Goal: Transaction & Acquisition: Download file/media

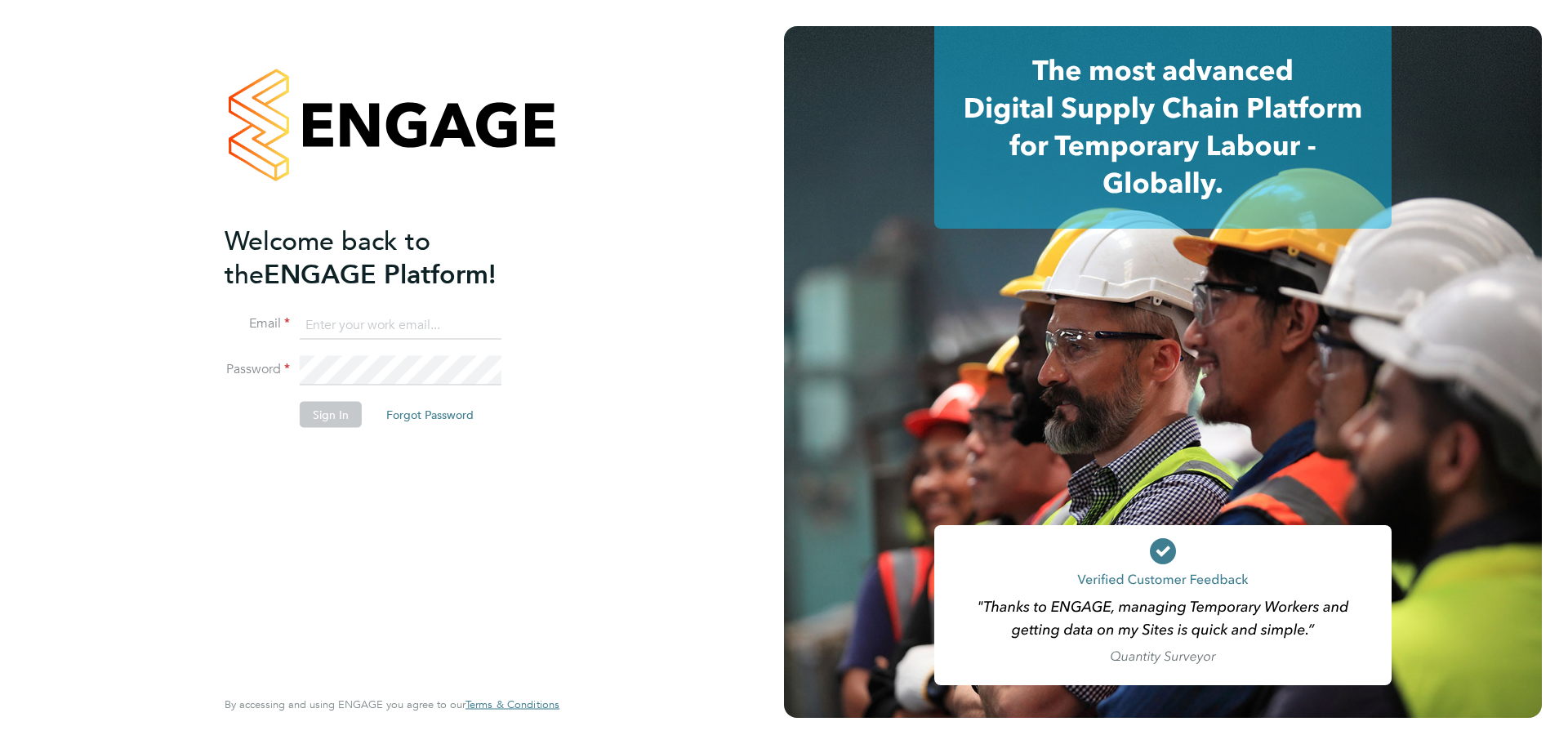
type input "[EMAIL_ADDRESS][DOMAIN_NAME]"
click at [290, 457] on div "Welcome back to the ENGAGE Platform! Email [EMAIL_ADDRESS][DOMAIN_NAME] Passwor…" at bounding box center [384, 453] width 319 height 460
click at [313, 415] on button "Sign In" at bounding box center [331, 415] width 62 height 26
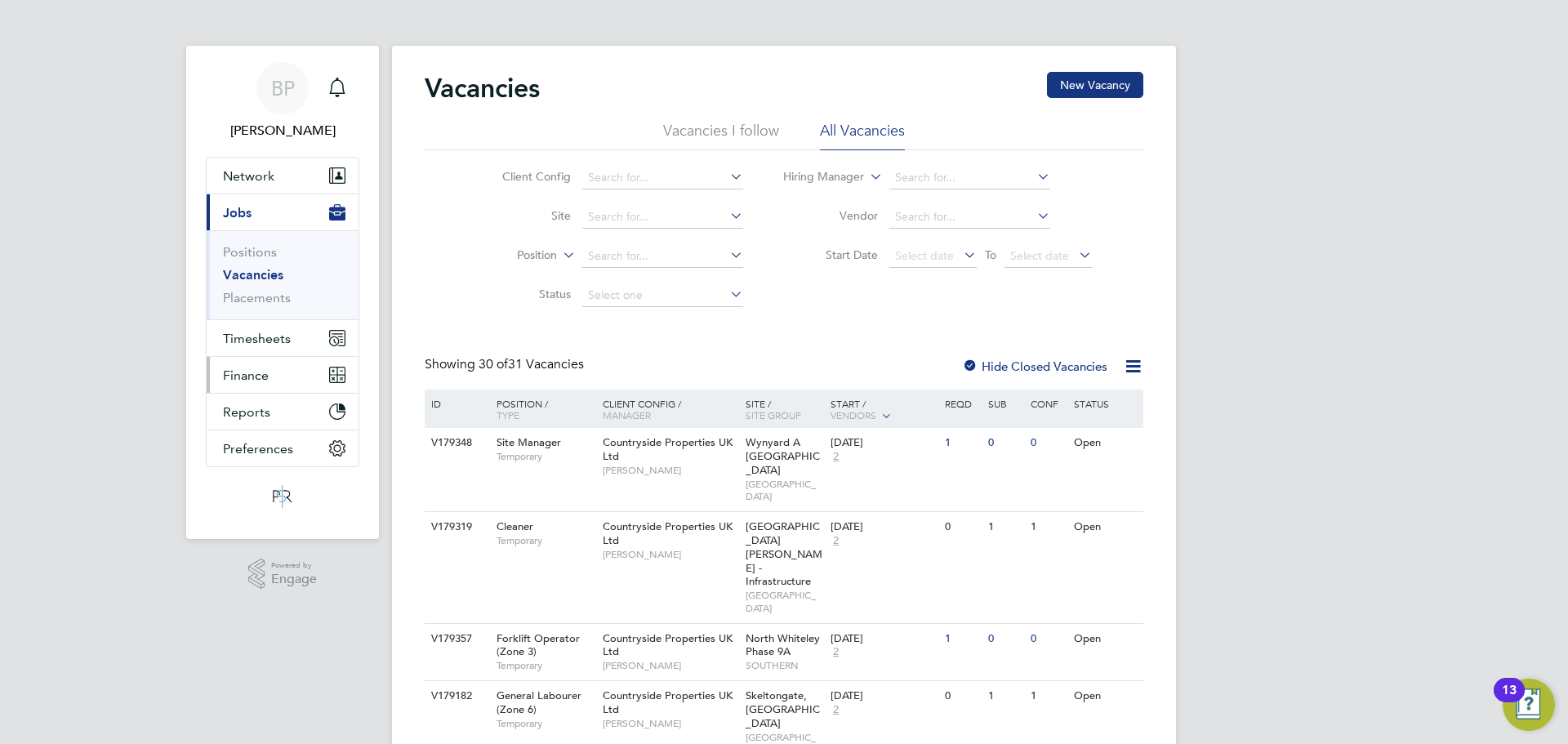
click at [252, 376] on span "Finance" at bounding box center [245, 375] width 46 height 16
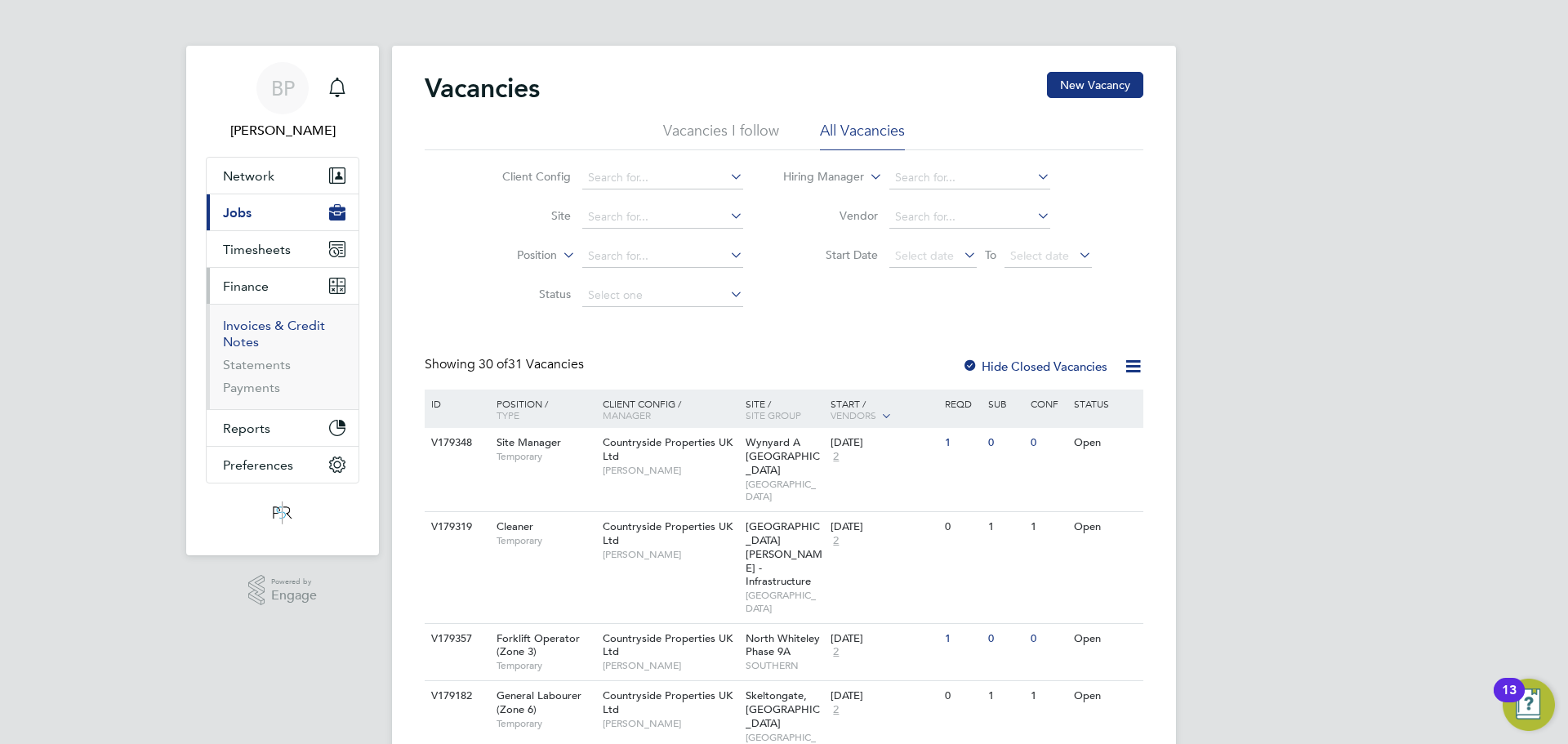
click at [264, 325] on link "Invoices & Credit Notes" at bounding box center [274, 334] width 102 height 32
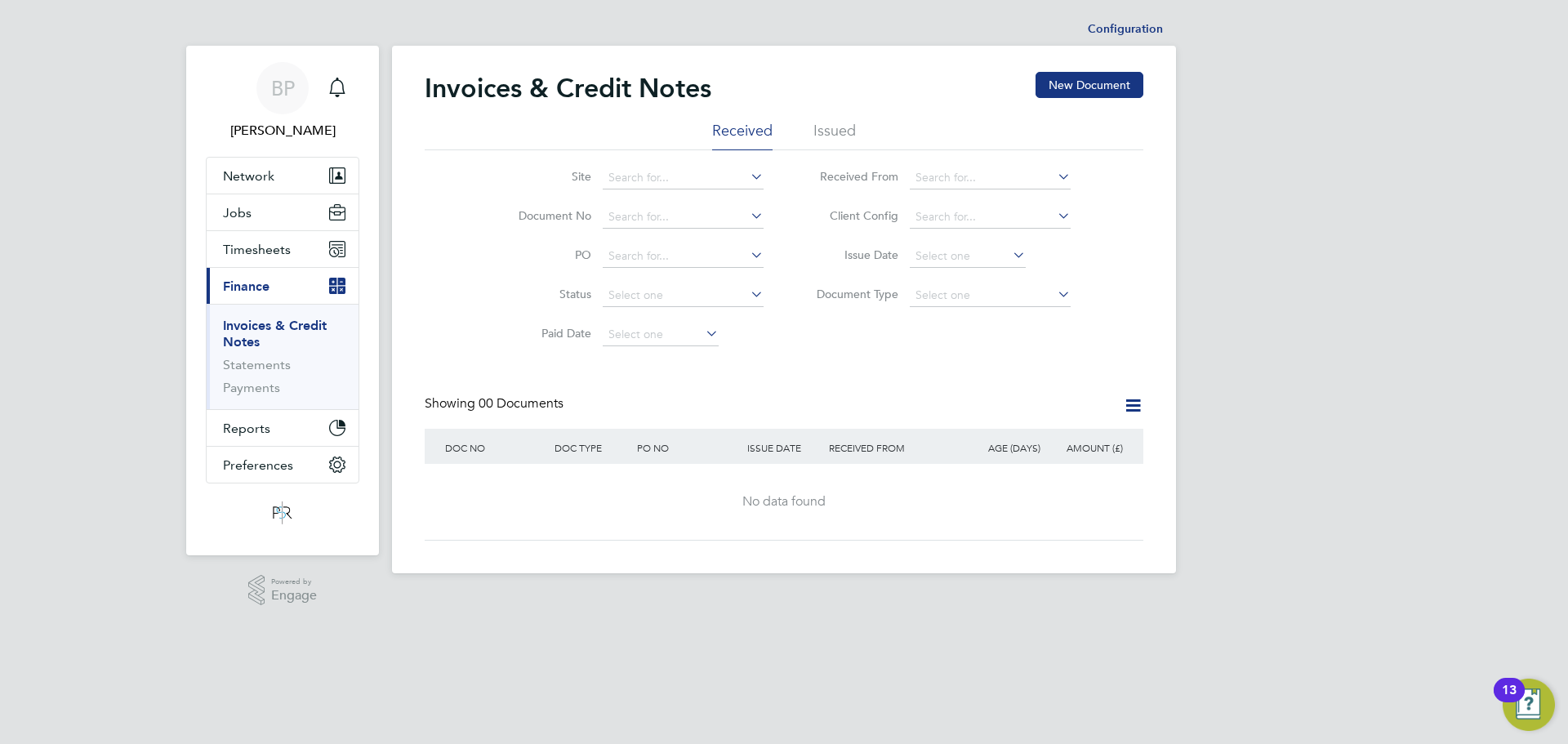
click at [840, 132] on li "Issued" at bounding box center [834, 135] width 42 height 29
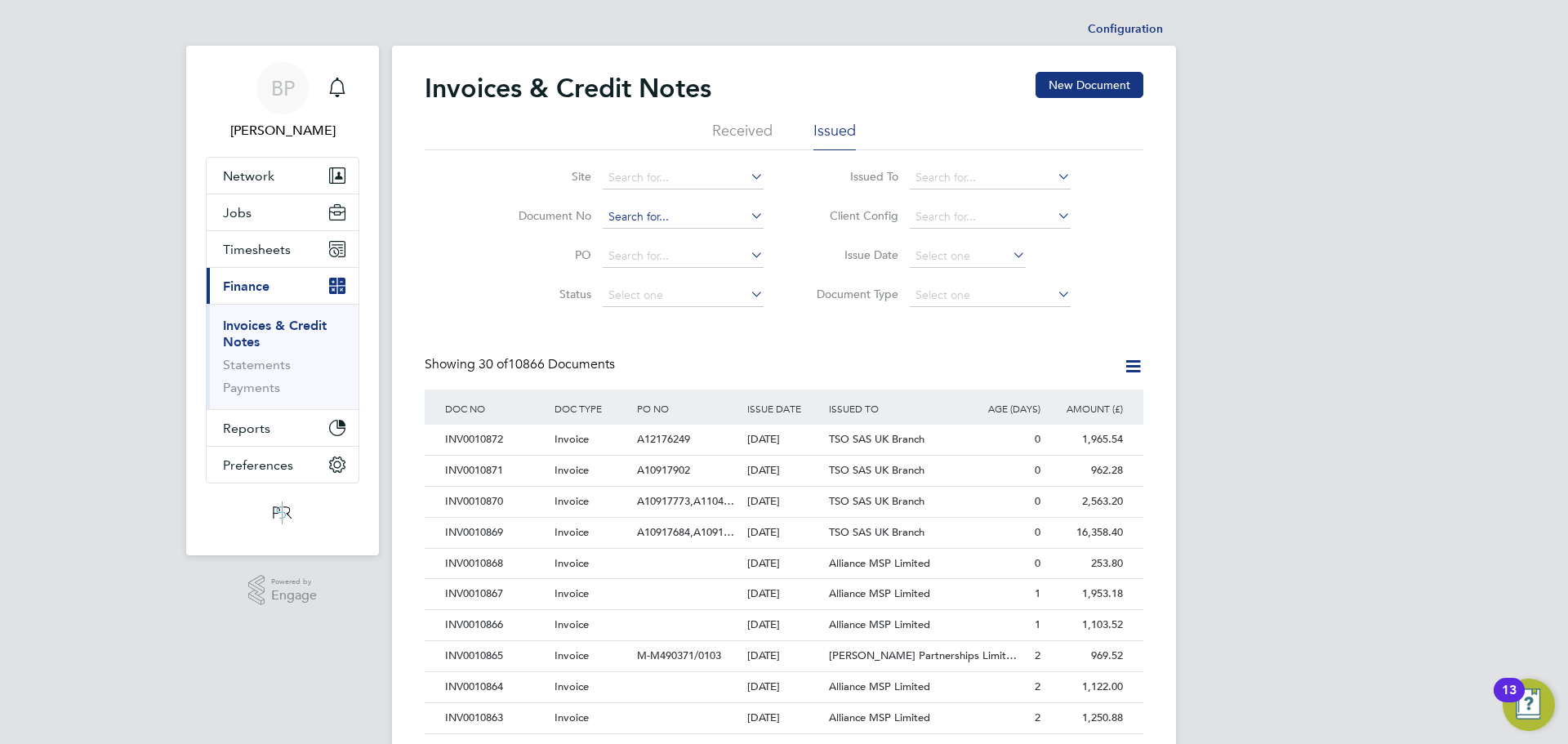
click at [619, 218] on input at bounding box center [682, 217] width 161 height 23
click at [636, 233] on li "INV00 10767" at bounding box center [682, 239] width 163 height 22
type input "INV0010767"
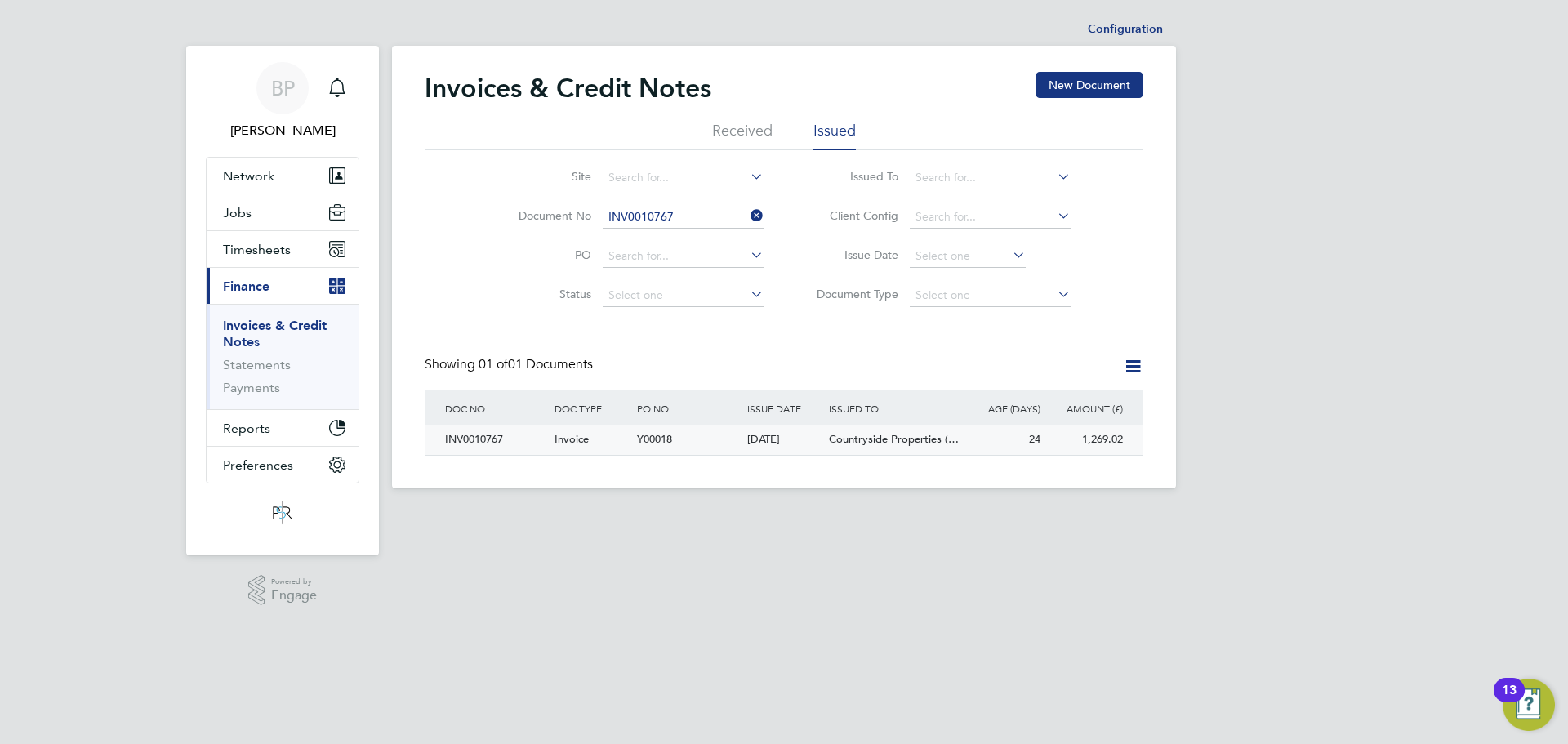
click at [489, 437] on div "INV0010767" at bounding box center [495, 440] width 109 height 30
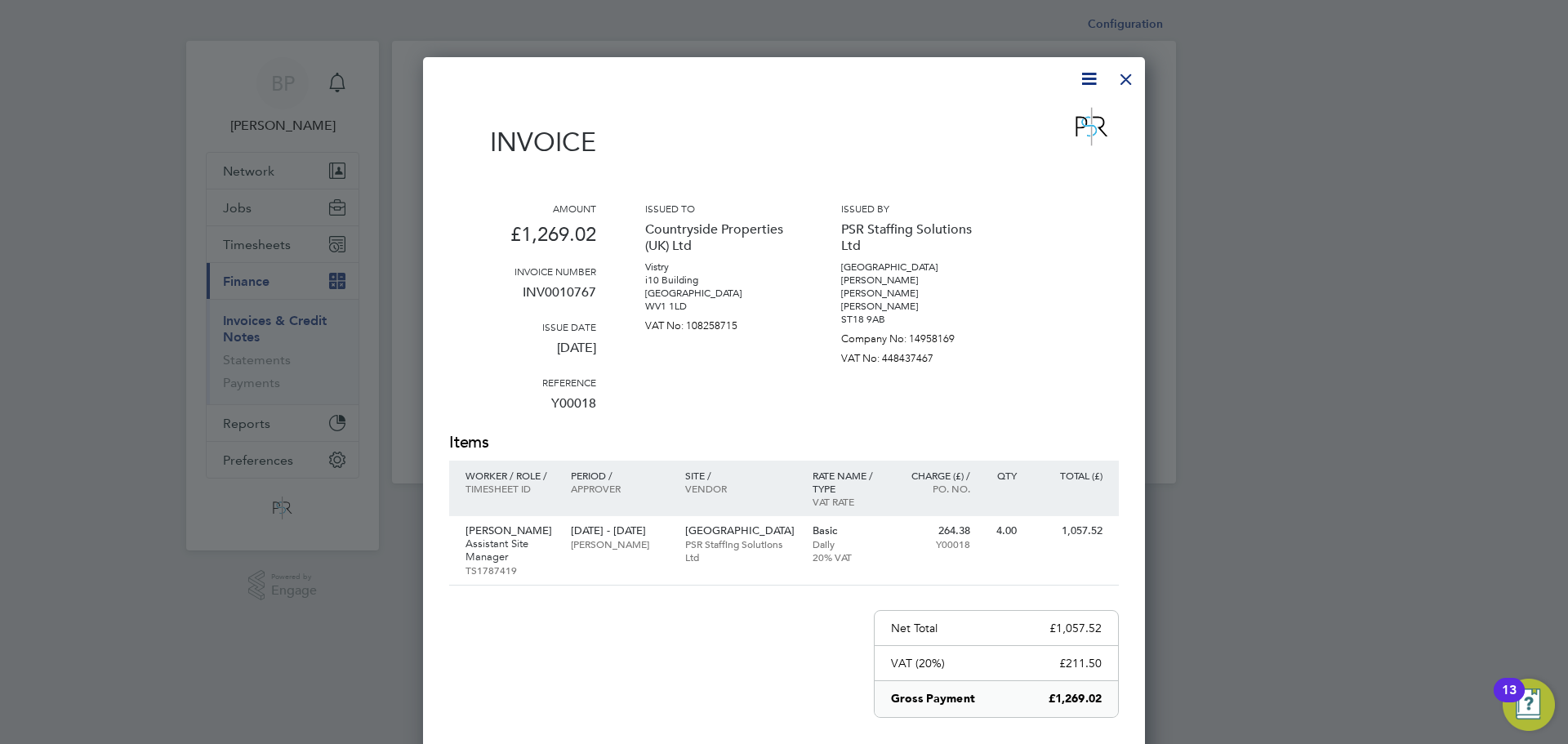
click at [1090, 81] on icon at bounding box center [1090, 79] width 21 height 21
click at [1046, 116] on li "Download Invoice" at bounding box center [1040, 118] width 113 height 23
click at [1123, 82] on div at bounding box center [1125, 74] width 29 height 29
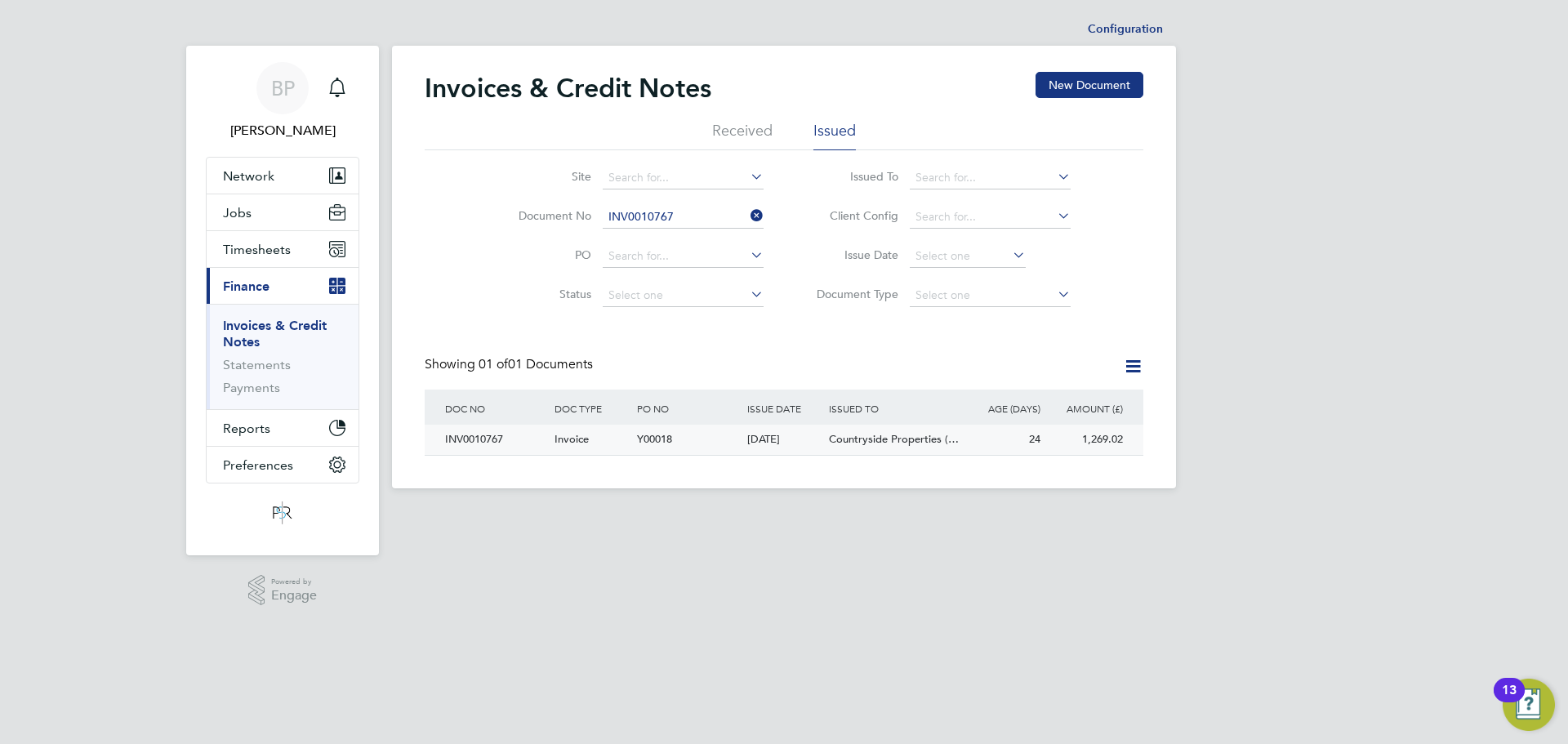
click at [498, 440] on div "INV0010767" at bounding box center [495, 440] width 109 height 30
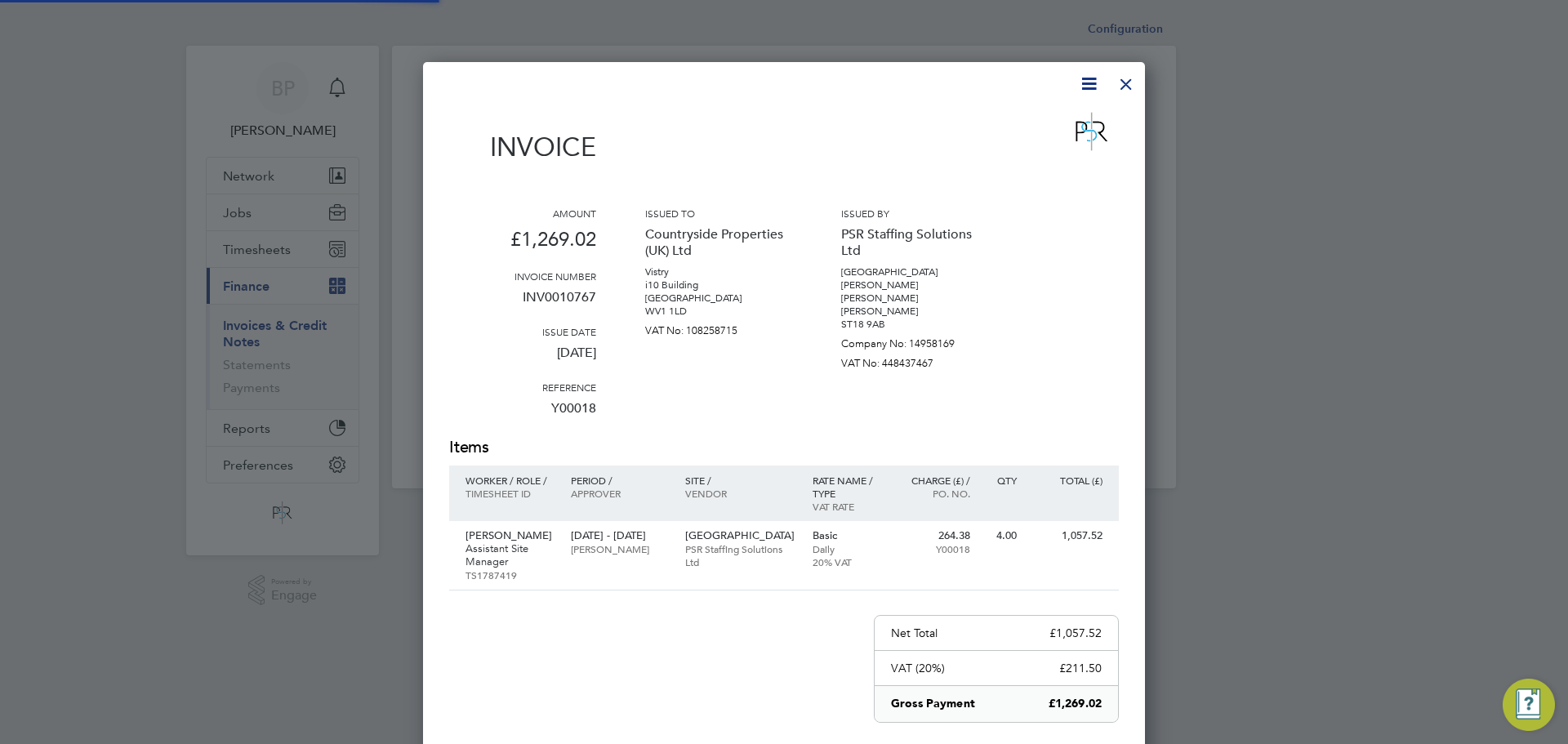
scroll to position [869, 723]
click at [525, 543] on p "Assistant Site Manager" at bounding box center [510, 556] width 89 height 26
click at [1120, 84] on div at bounding box center [1125, 80] width 29 height 29
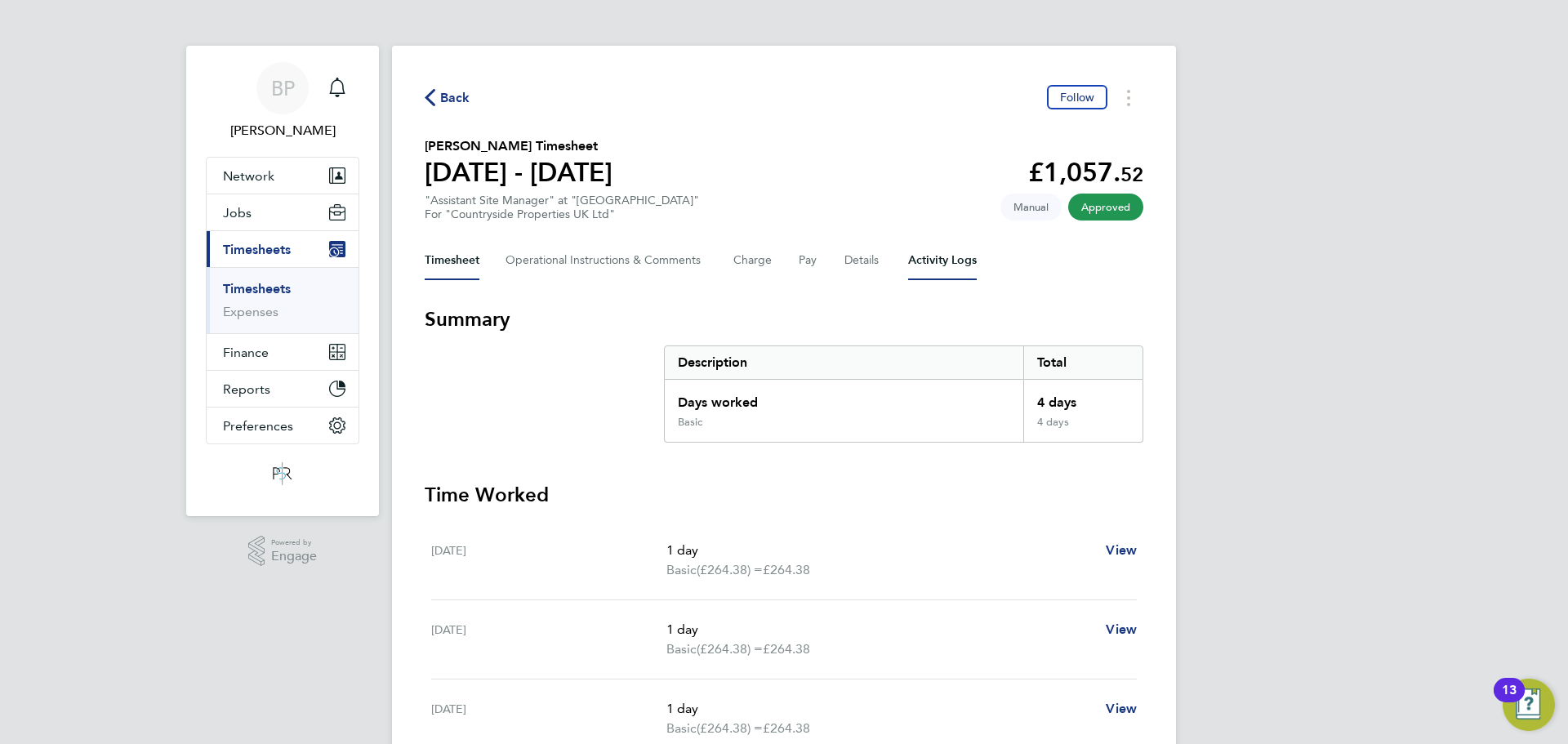
click at [947, 257] on Logs-tab "Activity Logs" at bounding box center [942, 261] width 69 height 40
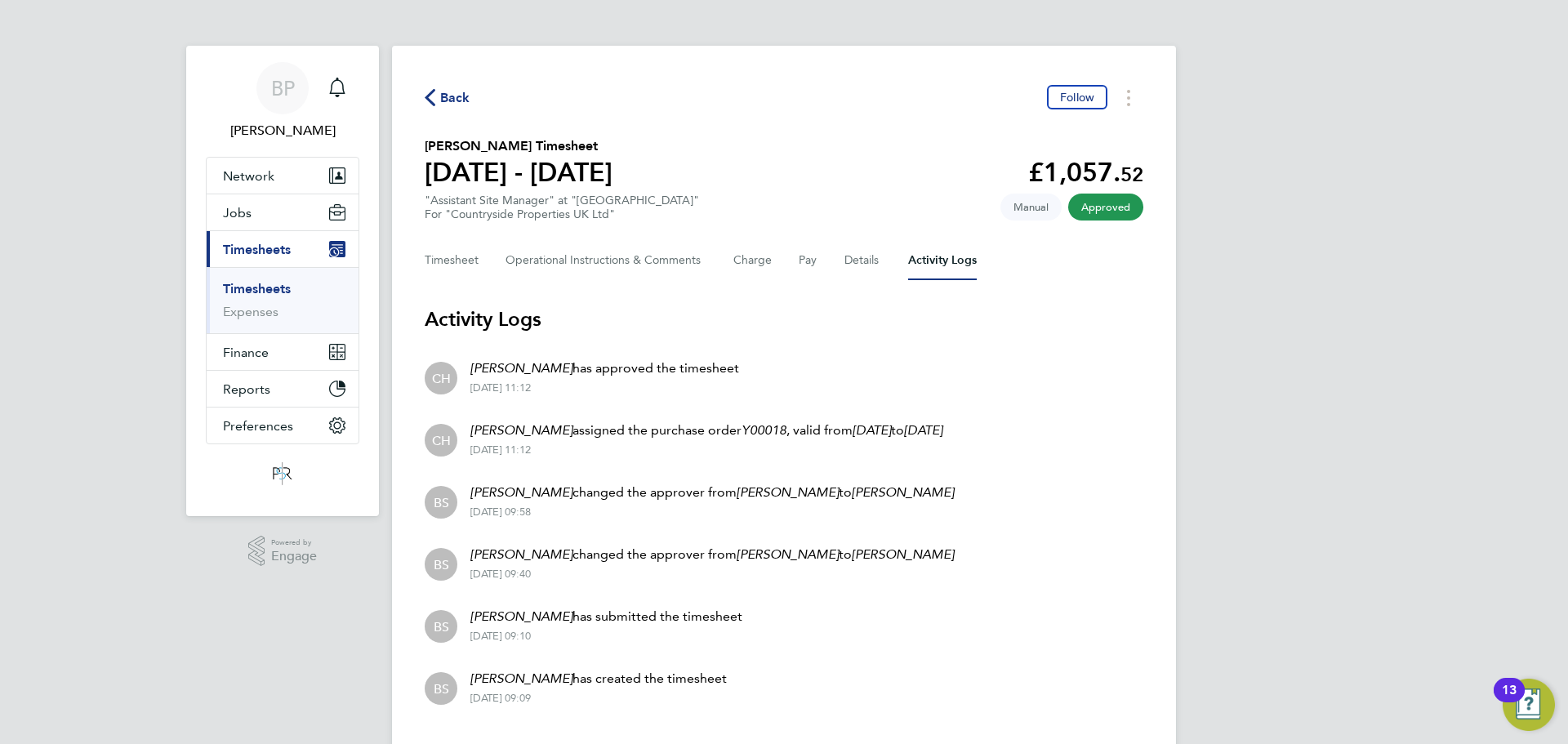
click at [443, 97] on span "Back" at bounding box center [455, 98] width 30 height 20
